Goal: Transaction & Acquisition: Purchase product/service

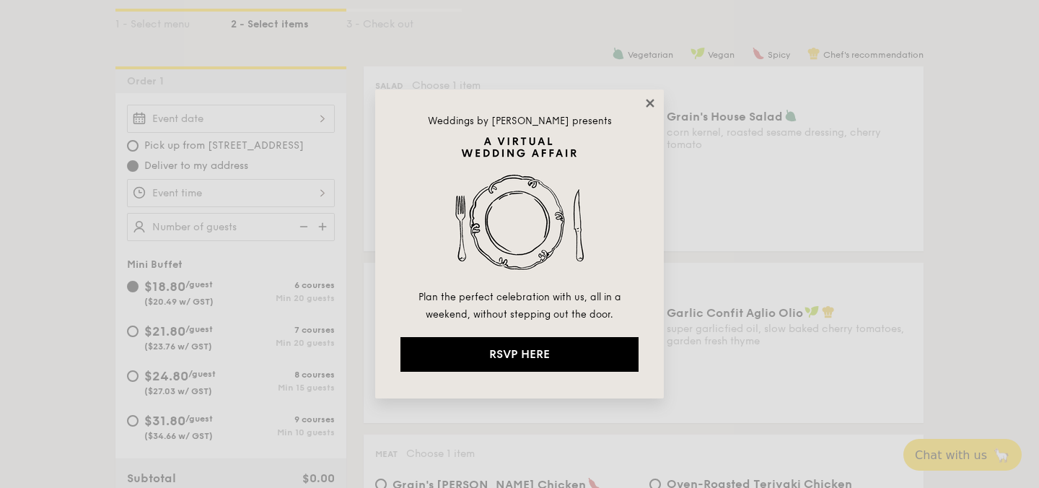
click at [648, 103] on icon at bounding box center [650, 103] width 8 height 8
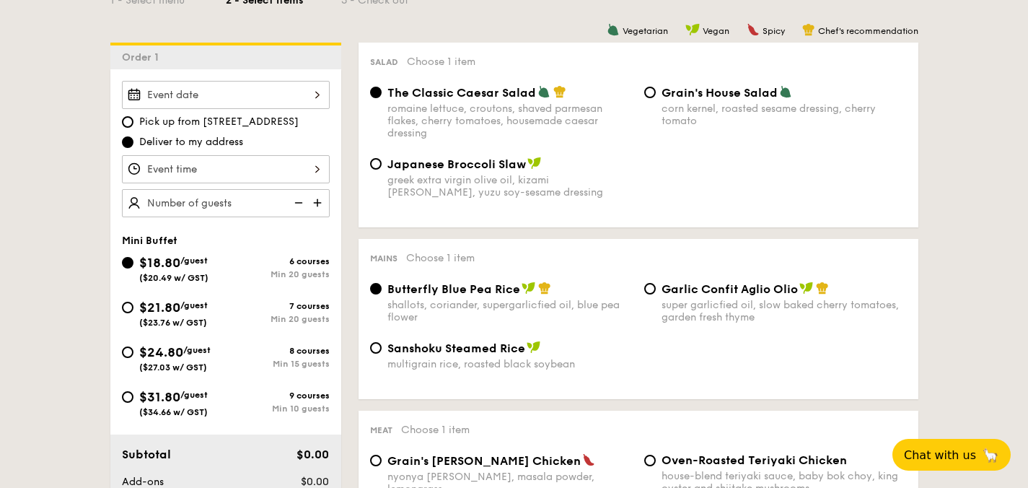
scroll to position [397, 0]
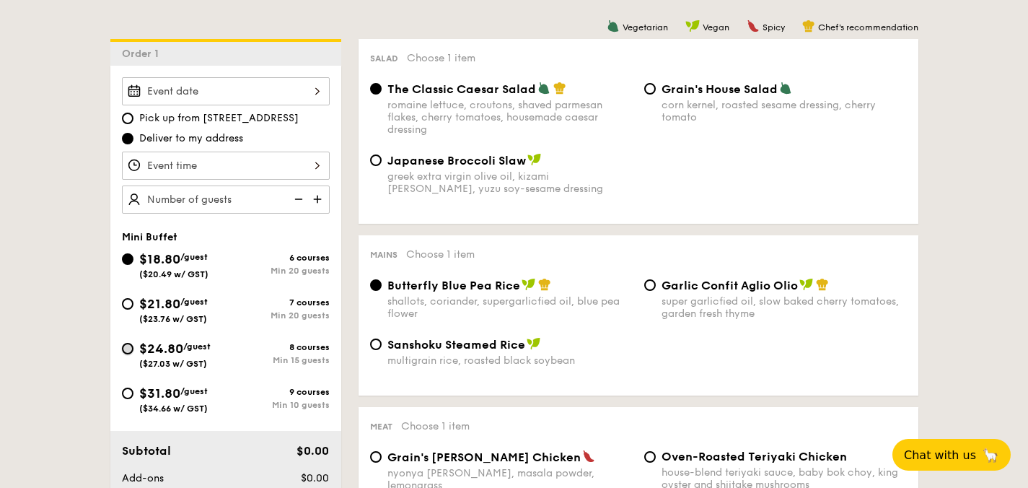
click at [128, 350] on input "$24.80 /guest ($27.03 w/ GST) 8 courses Min 15 guests" at bounding box center [128, 349] width 12 height 12
radio input "true"
radio input "false"
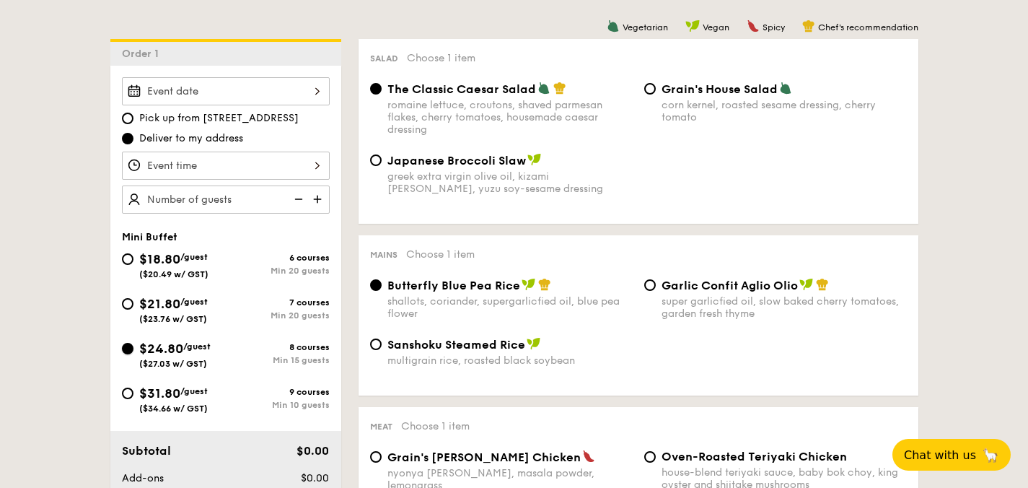
radio input "true"
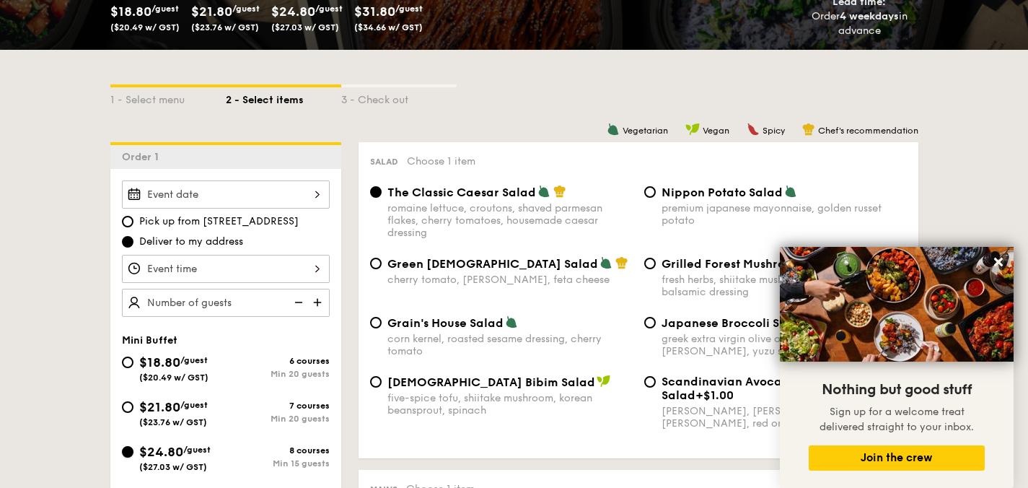
scroll to position [307, 0]
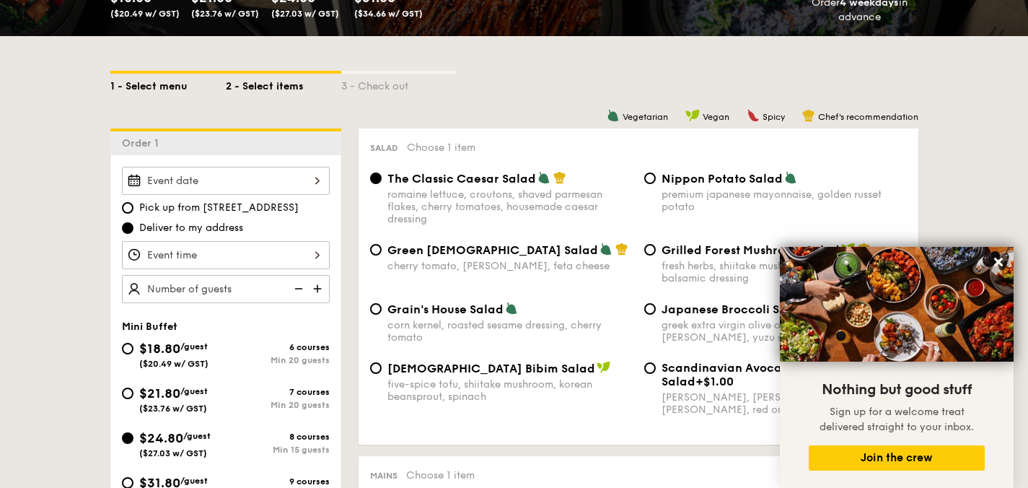
click at [156, 91] on div "1 - Select menu" at bounding box center [167, 84] width 115 height 20
select select
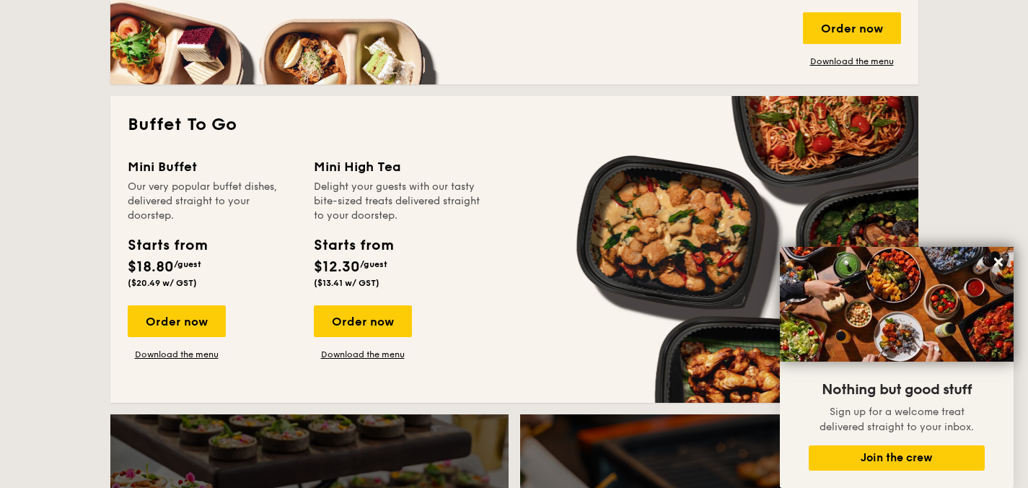
scroll to position [908, 0]
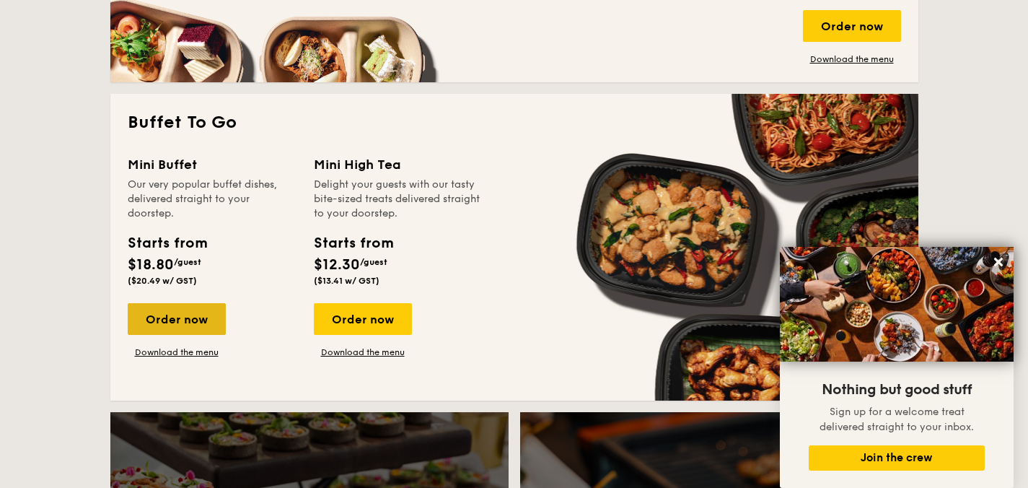
click at [185, 320] on div "Order now" at bounding box center [177, 319] width 98 height 32
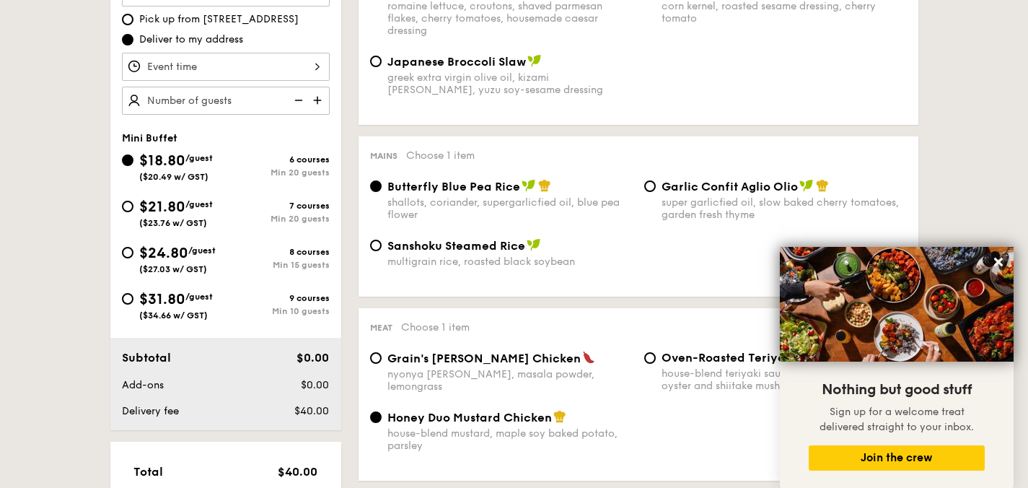
scroll to position [499, 0]
